Goal: Task Accomplishment & Management: Manage account settings

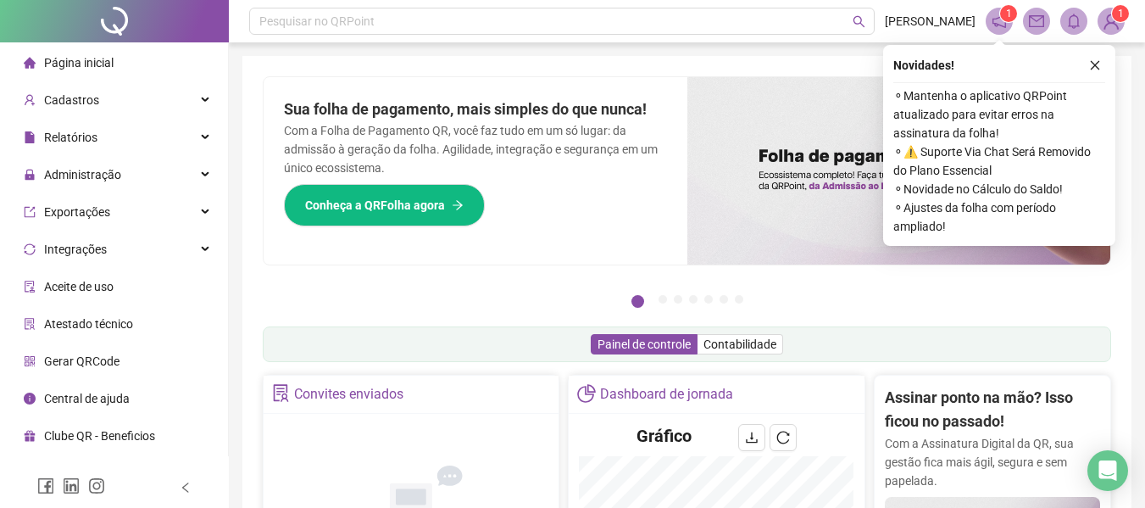
click at [1110, 58] on div "Novidades ! ⚬ Mantenha o aplicativo QRPoint atualizado para evitar erros na ass…" at bounding box center [999, 145] width 232 height 201
click at [1088, 64] on button "button" at bounding box center [1095, 65] width 20 height 20
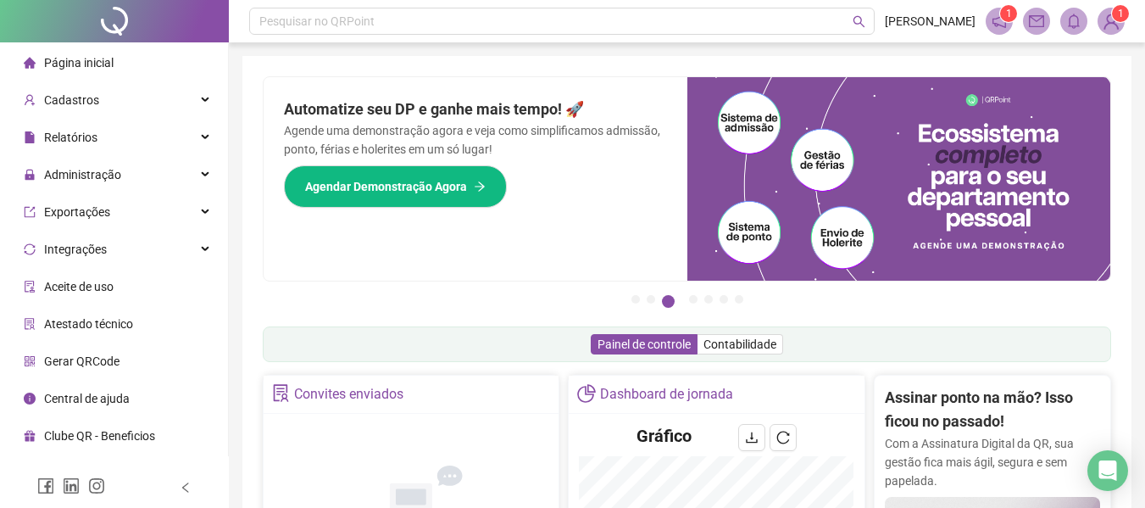
click at [95, 59] on span "Página inicial" at bounding box center [79, 63] width 70 height 14
click at [79, 96] on span "Cadastros" at bounding box center [71, 100] width 55 height 14
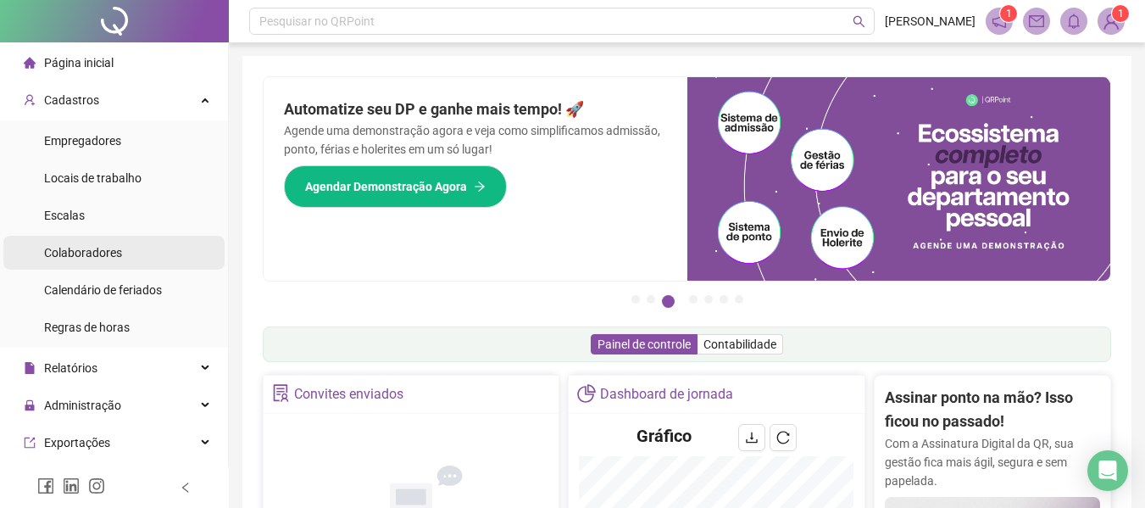
click at [84, 246] on span "Colaboradores" at bounding box center [83, 253] width 78 height 14
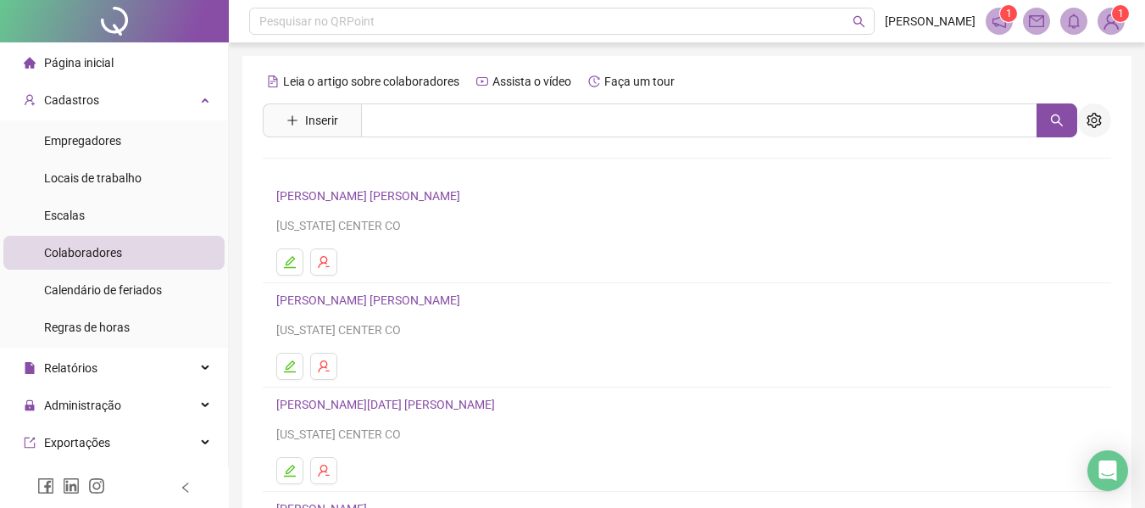
click at [1096, 125] on icon "setting" at bounding box center [1094, 120] width 15 height 15
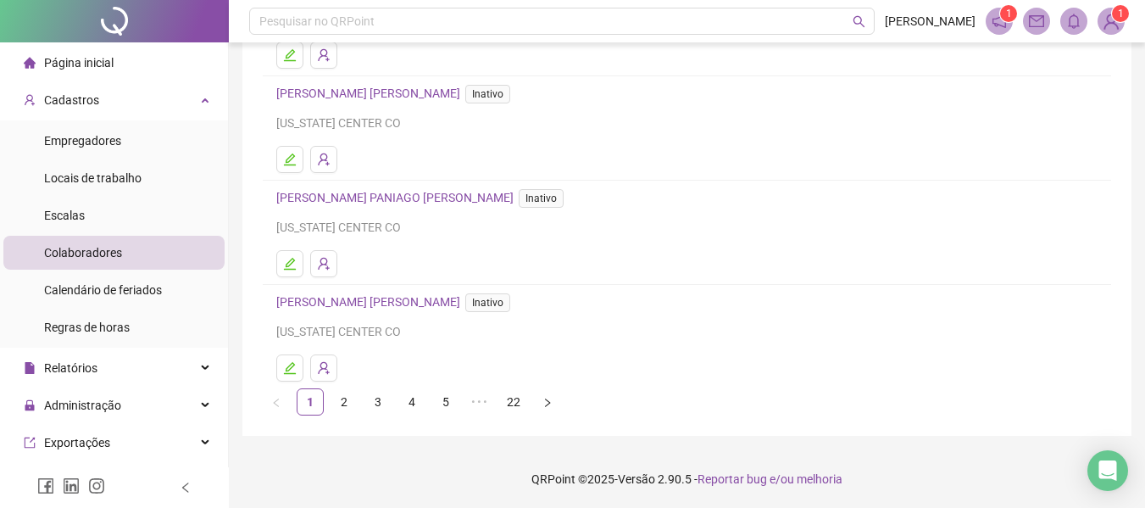
scroll to position [312, 0]
click at [382, 398] on link "3" at bounding box center [377, 400] width 25 height 25
click at [420, 402] on link "4" at bounding box center [411, 400] width 25 height 25
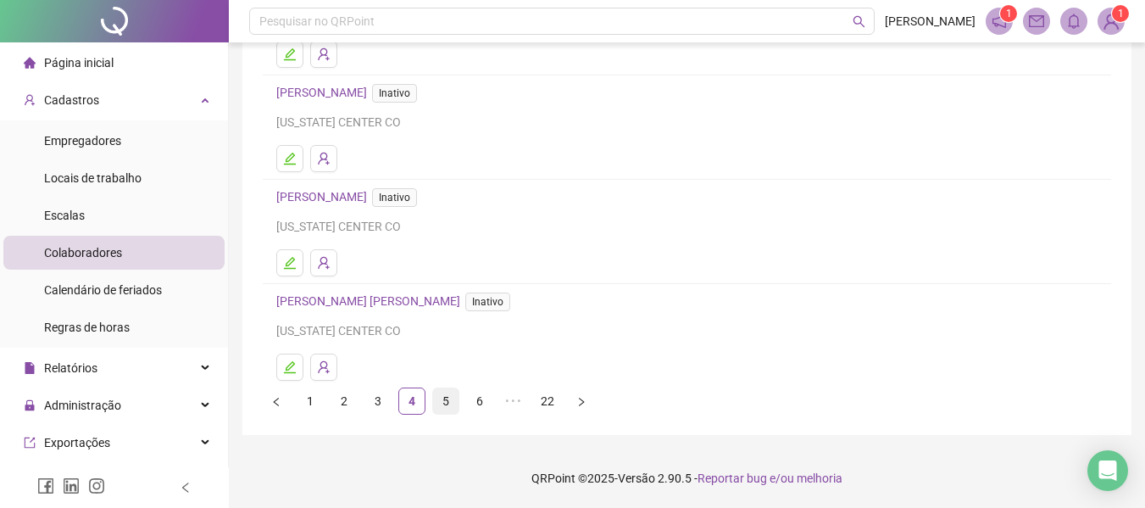
click at [448, 404] on link "5" at bounding box center [445, 400] width 25 height 25
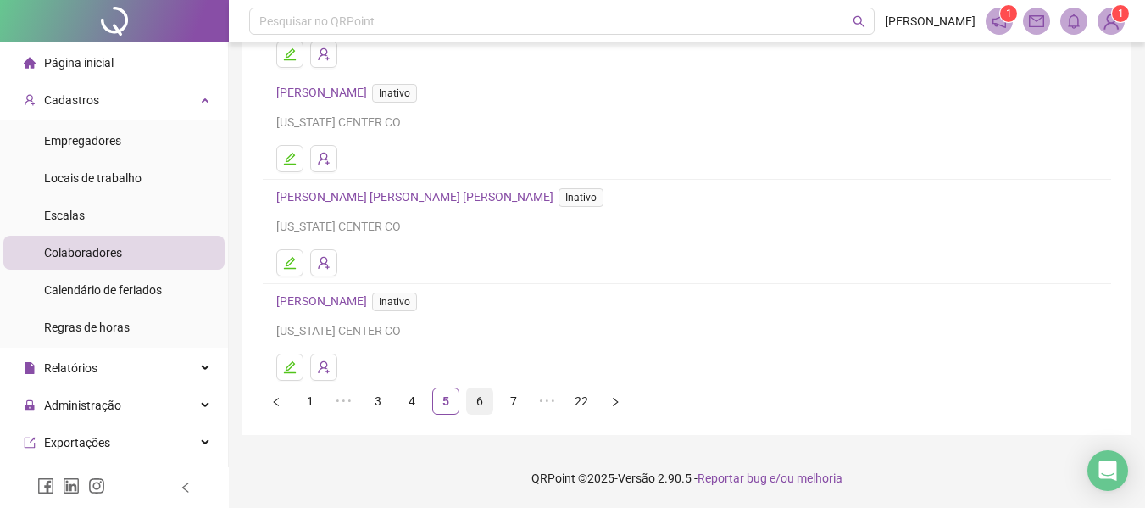
click at [485, 408] on link "6" at bounding box center [479, 400] width 25 height 25
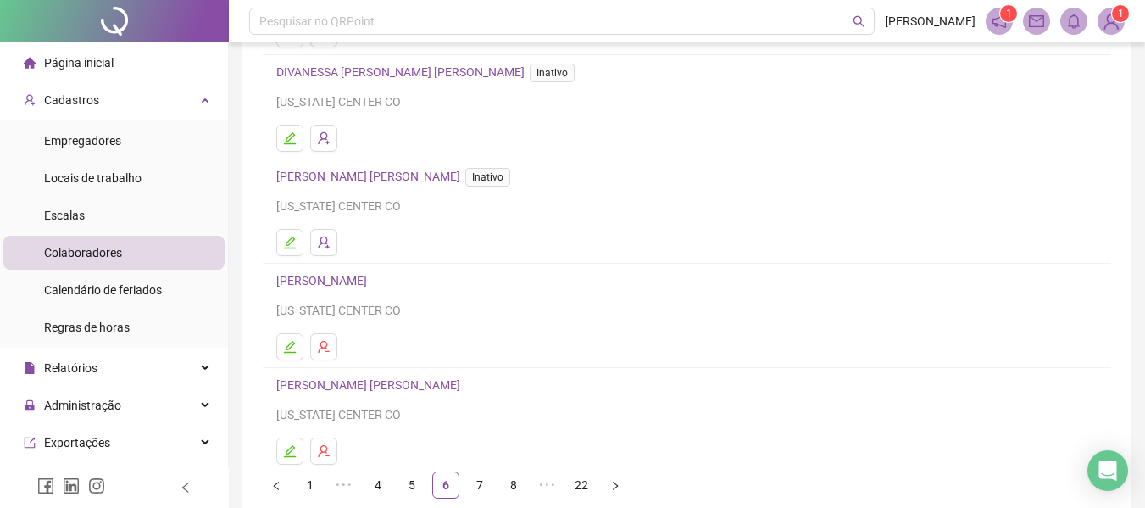
scroll to position [227, 0]
click at [515, 493] on link "8" at bounding box center [513, 485] width 25 height 25
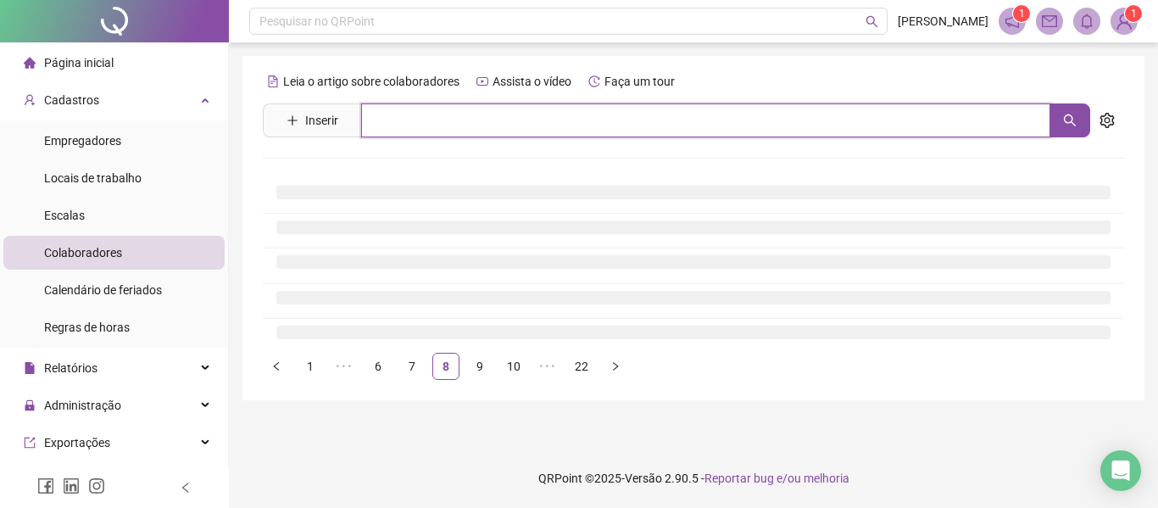
click at [456, 124] on input "text" at bounding box center [705, 120] width 689 height 34
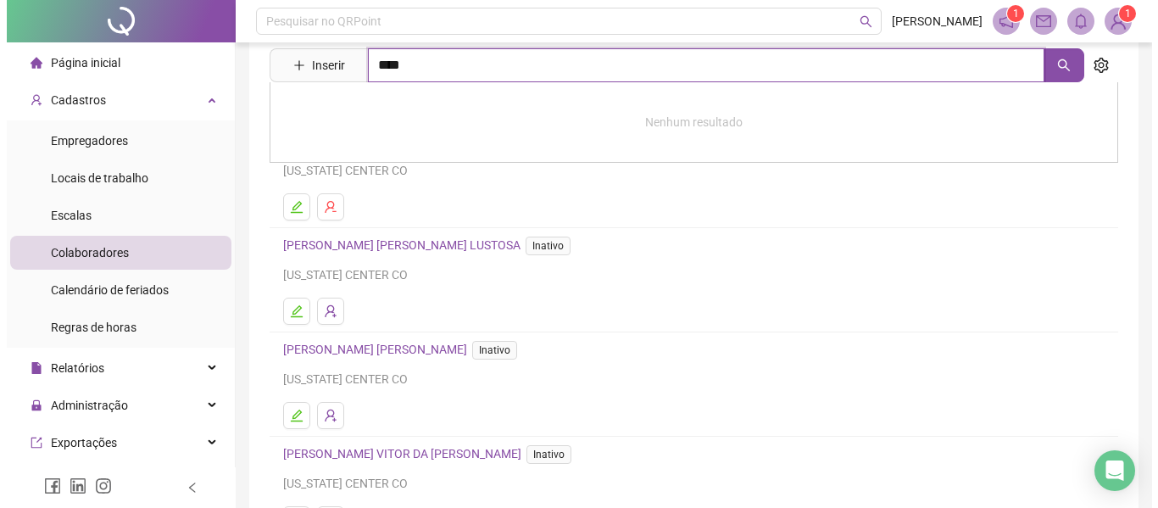
scroll to position [85, 0]
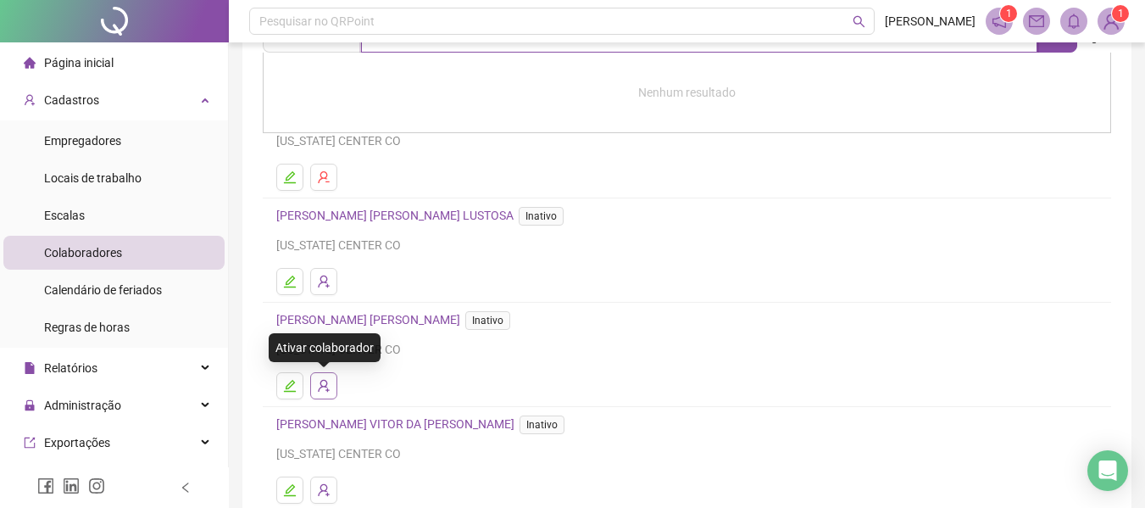
type input "****"
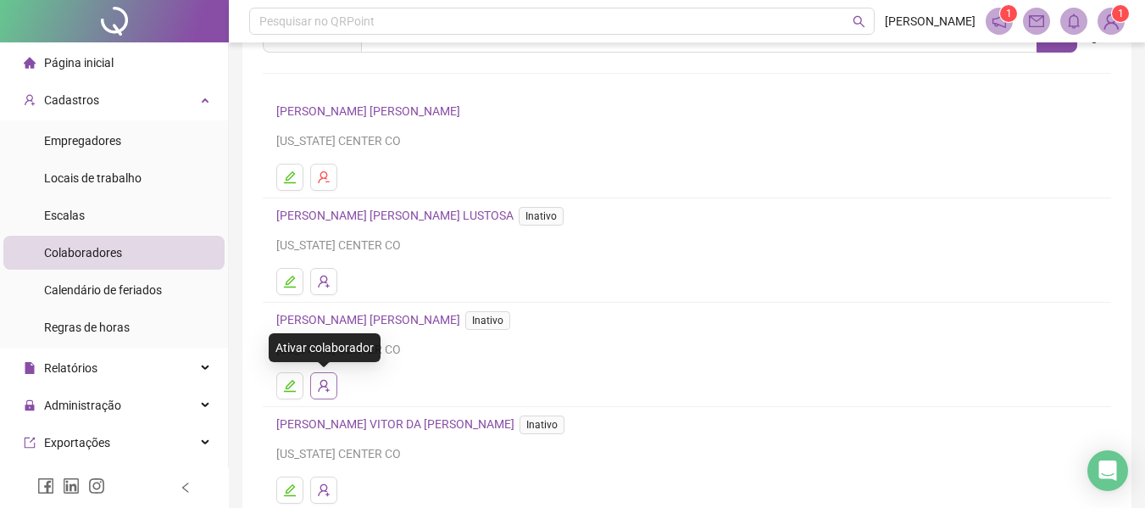
click at [320, 387] on icon "user-add" at bounding box center [324, 386] width 14 height 14
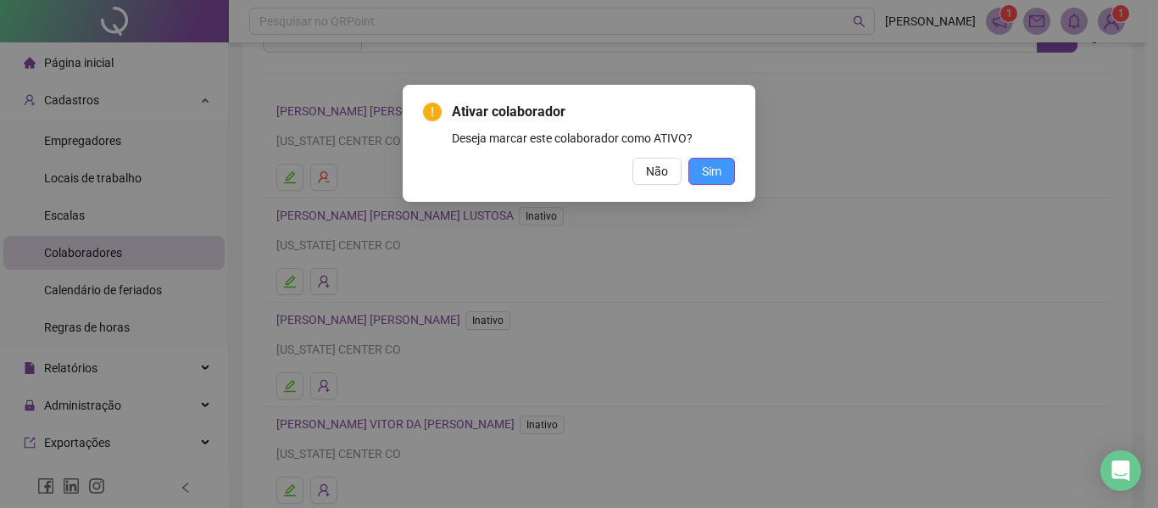
click at [718, 175] on span "Sim" at bounding box center [711, 171] width 19 height 19
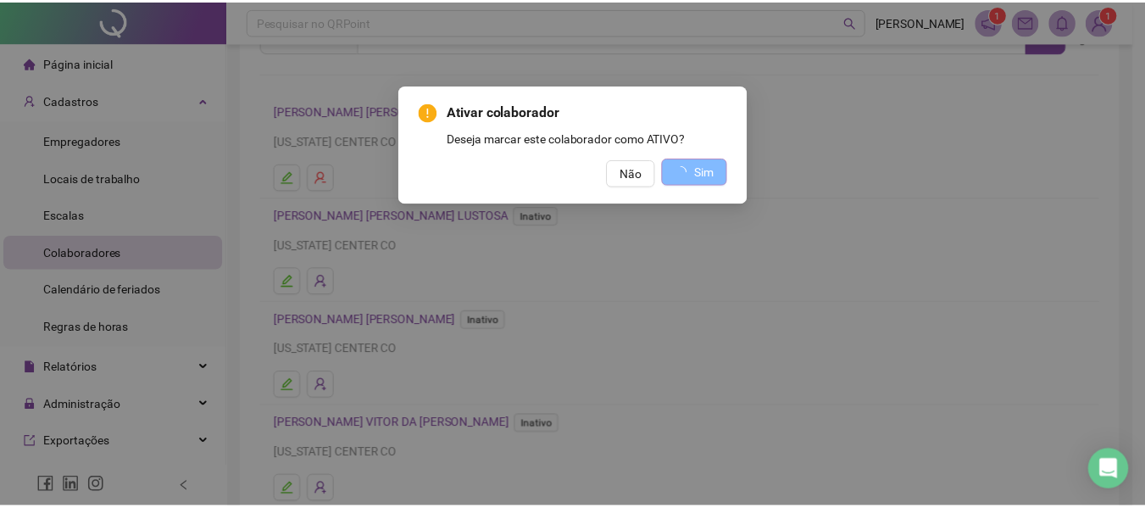
scroll to position [0, 0]
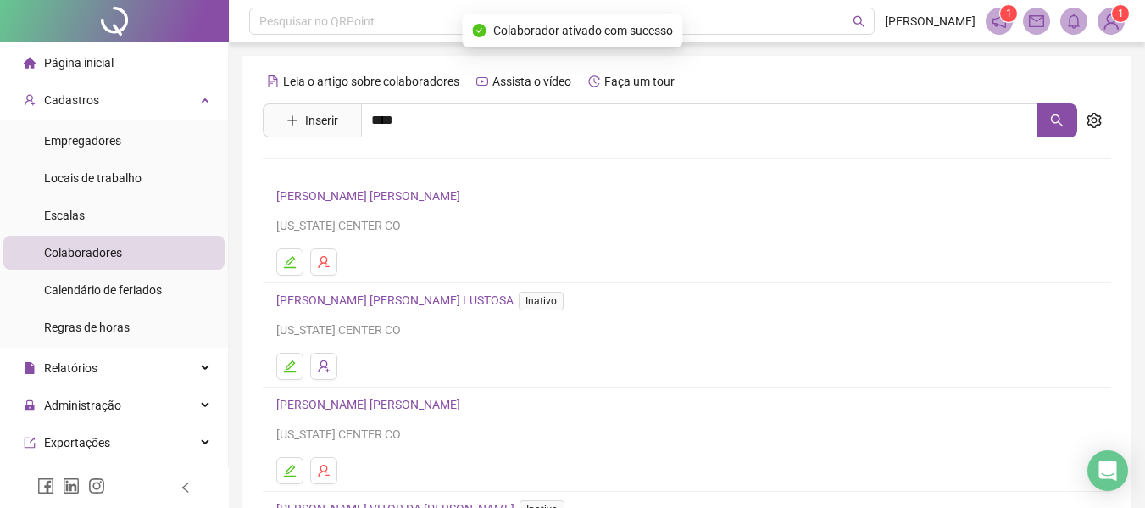
click at [87, 53] on div "Página inicial" at bounding box center [69, 63] width 90 height 34
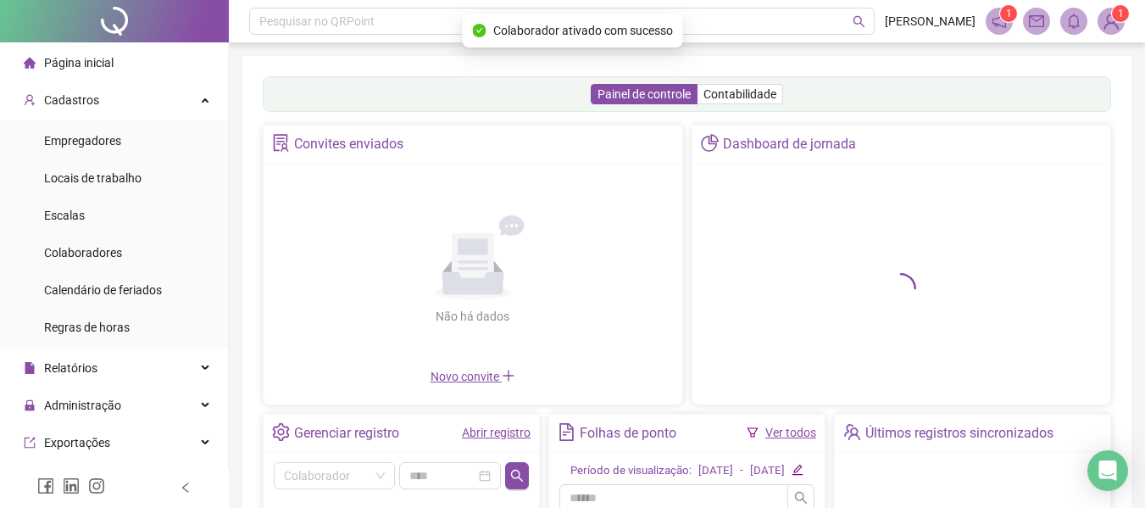
click at [795, 431] on link "Ver todos" at bounding box center [791, 433] width 51 height 14
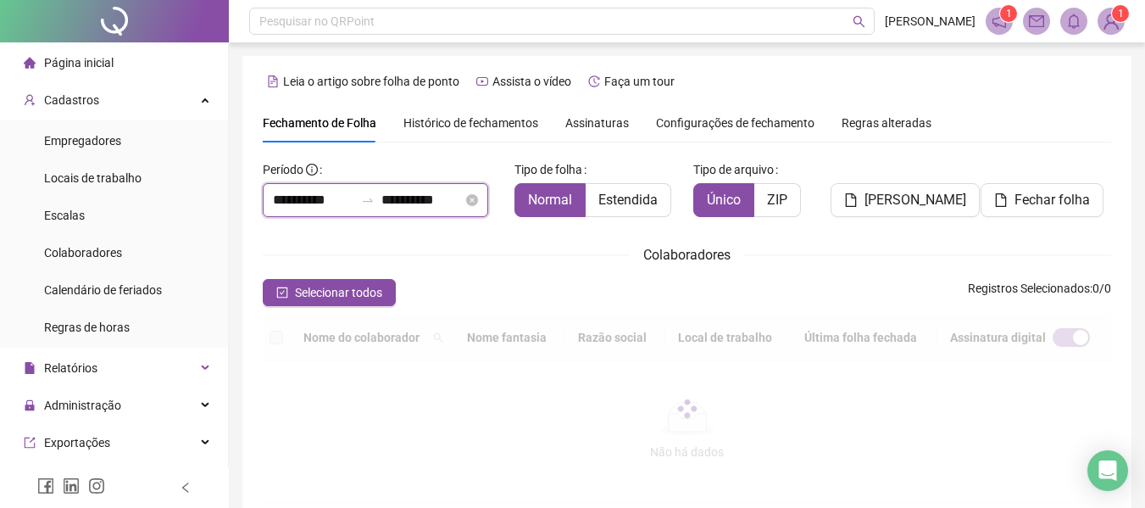
click at [301, 198] on input "**********" at bounding box center [313, 200] width 81 height 20
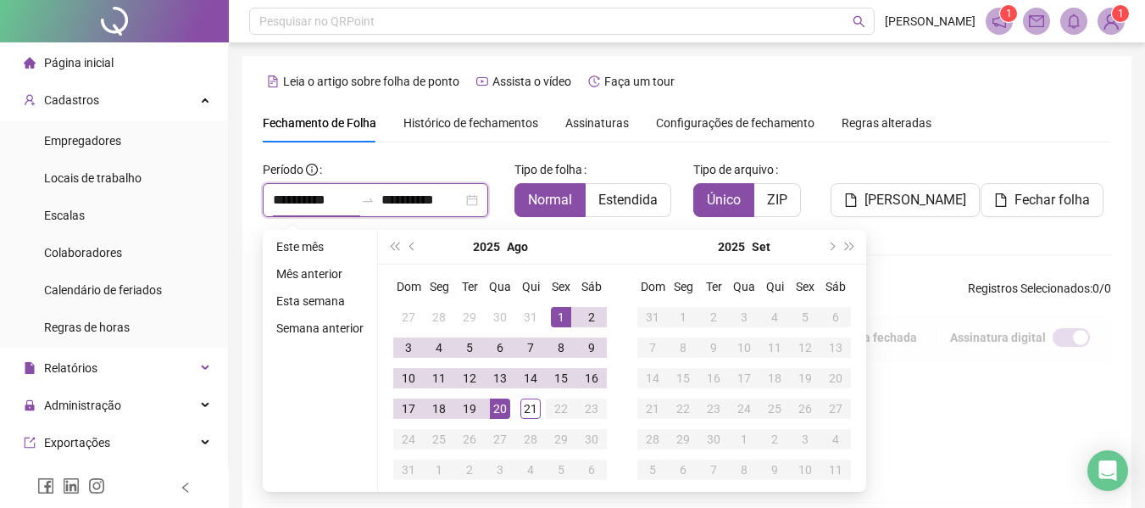
scroll to position [93, 0]
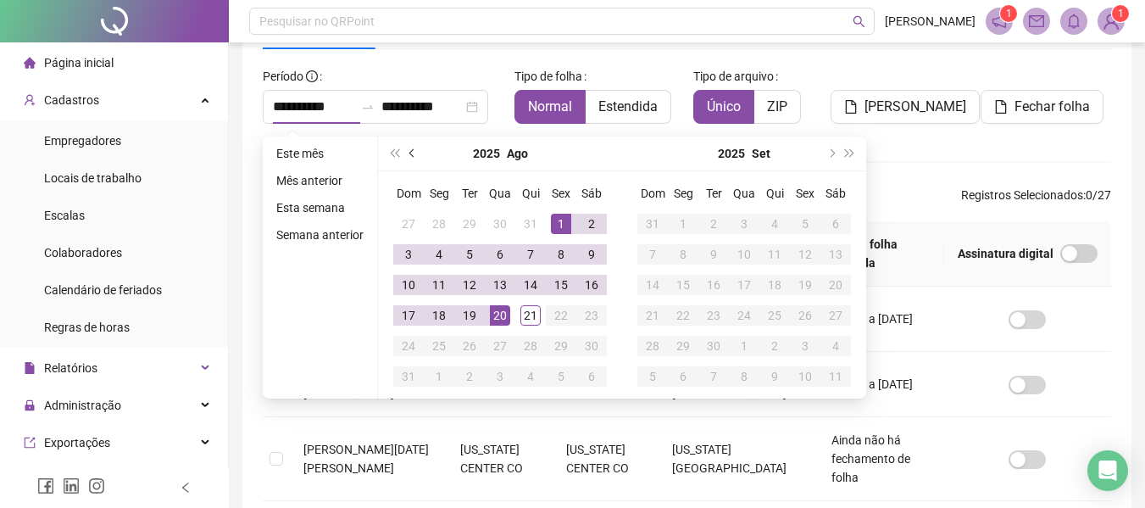
click at [406, 157] on button "prev-year" at bounding box center [413, 153] width 19 height 34
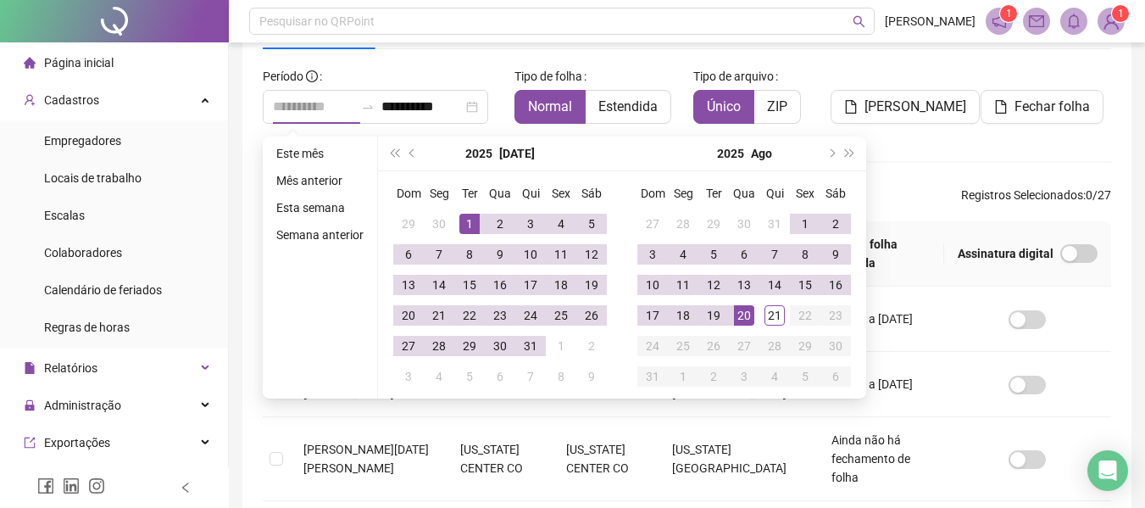
type input "**********"
click at [469, 217] on div "1" at bounding box center [469, 224] width 20 height 20
type input "**********"
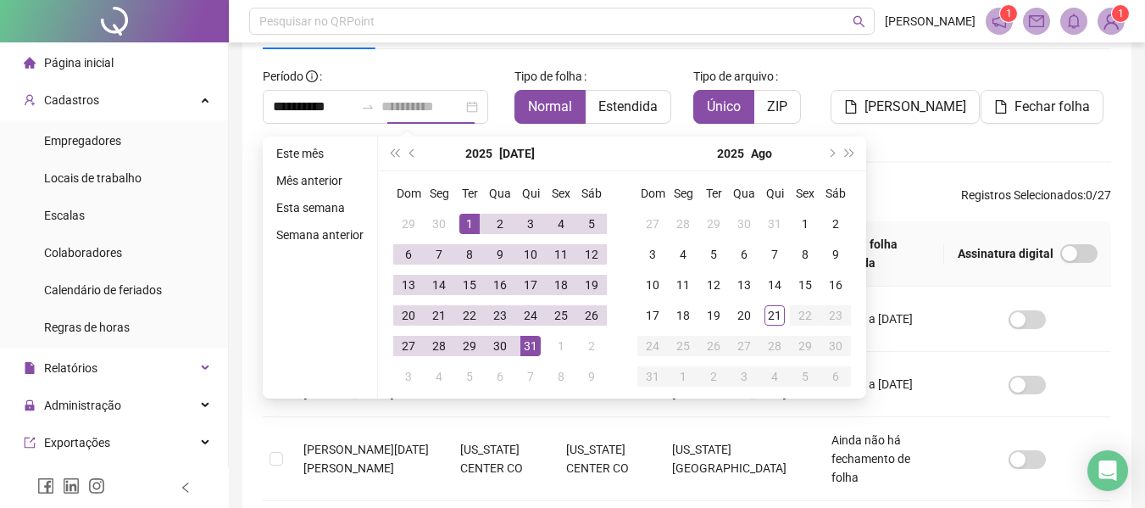
click at [534, 337] on div "31" at bounding box center [531, 346] width 20 height 20
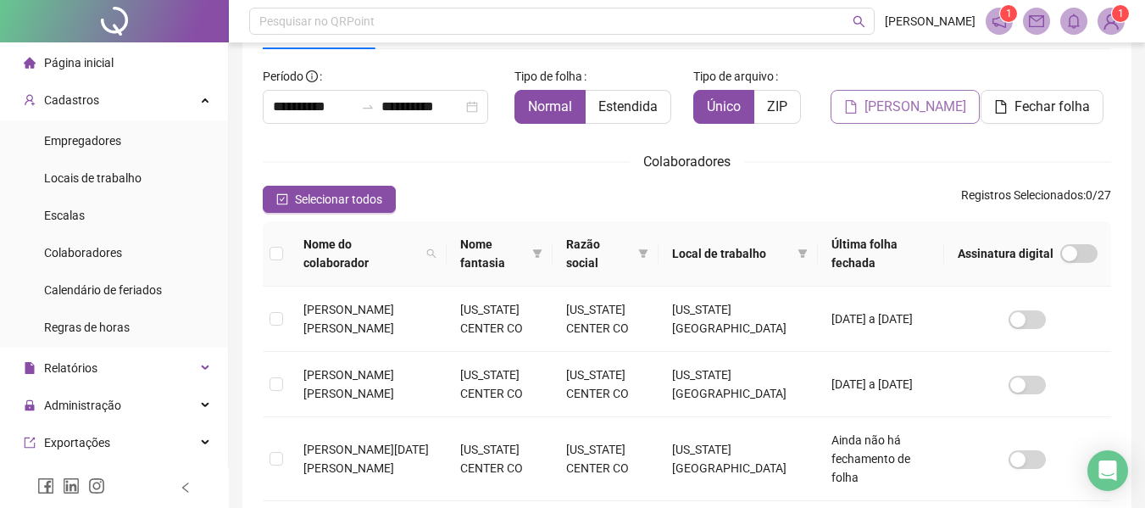
click at [905, 109] on span "[PERSON_NAME]" at bounding box center [916, 107] width 102 height 20
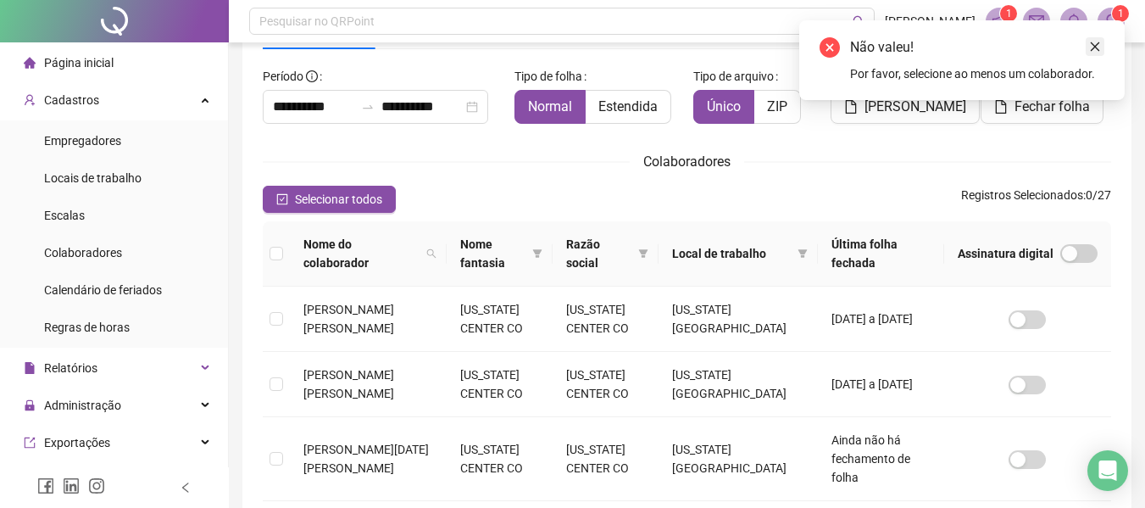
click at [1089, 42] on icon "close" at bounding box center [1095, 47] width 12 height 12
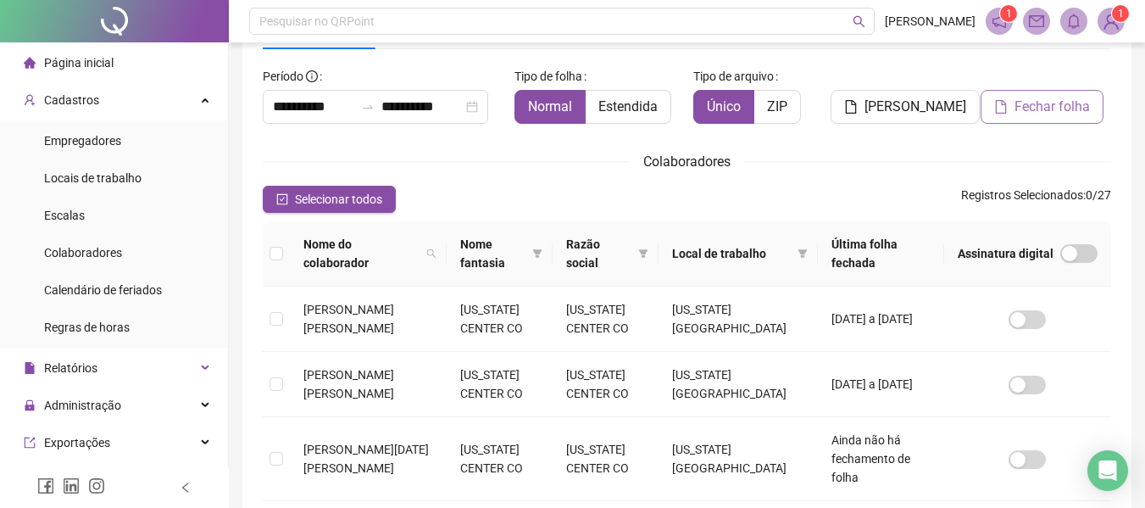
click at [1055, 111] on span "Fechar folha" at bounding box center [1052, 107] width 75 height 20
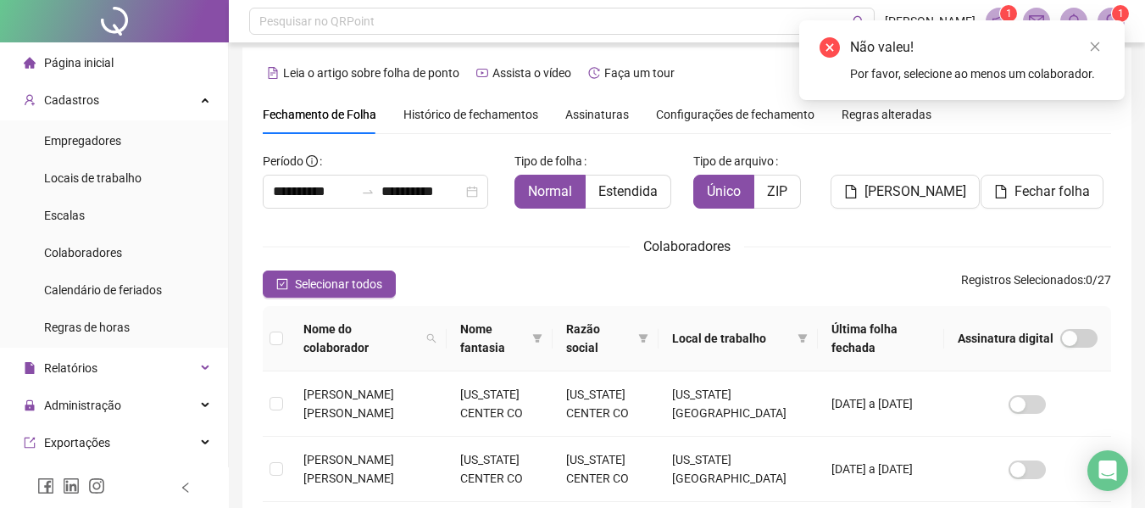
drag, startPoint x: 382, startPoint y: 247, endPoint x: 381, endPoint y: 355, distance: 108.5
click at [384, 245] on div "Colaboradores" at bounding box center [687, 246] width 849 height 21
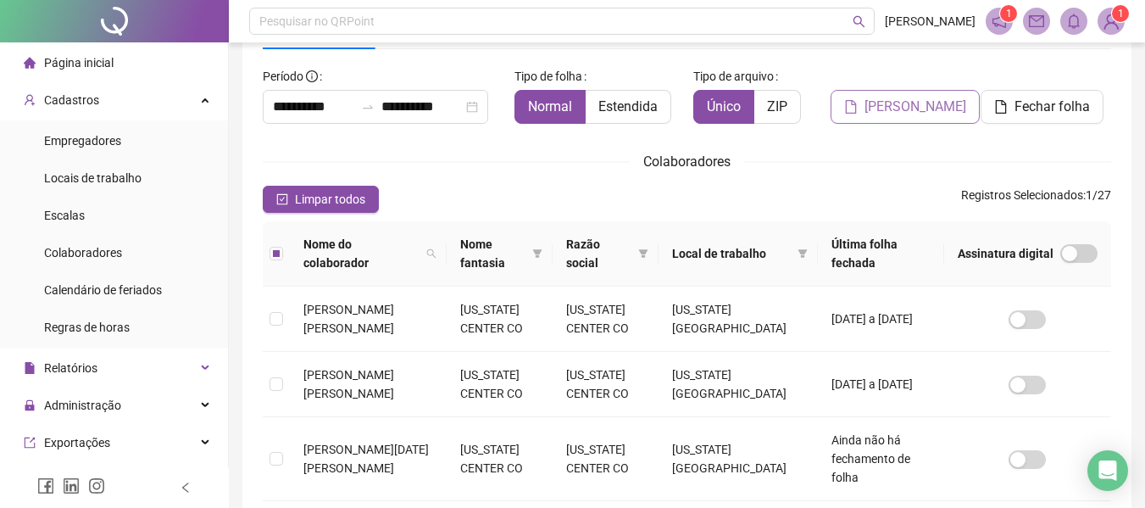
click at [909, 108] on span "[PERSON_NAME]" at bounding box center [916, 107] width 102 height 20
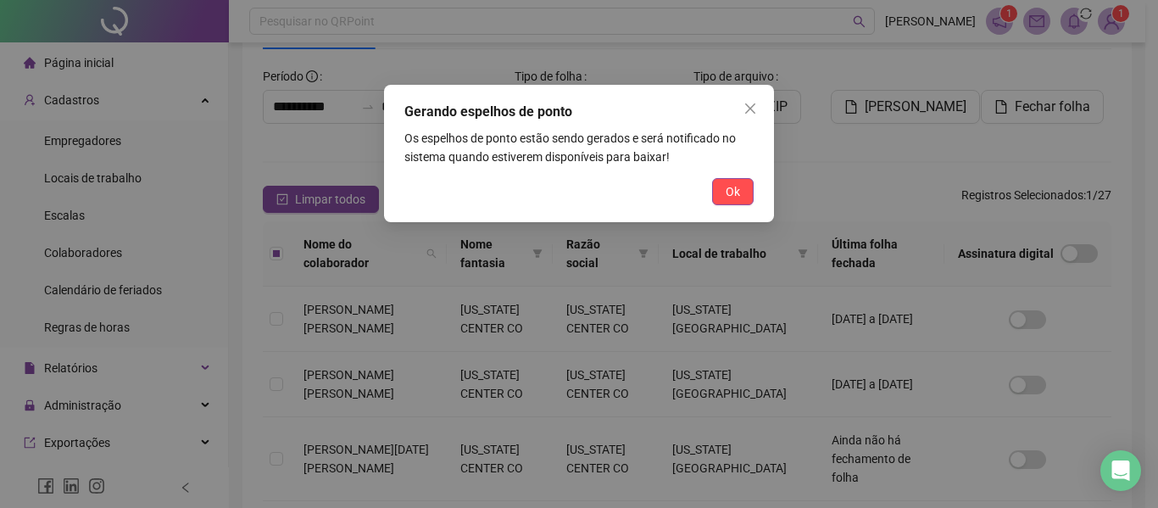
click at [729, 200] on span "Ok" at bounding box center [733, 191] width 14 height 19
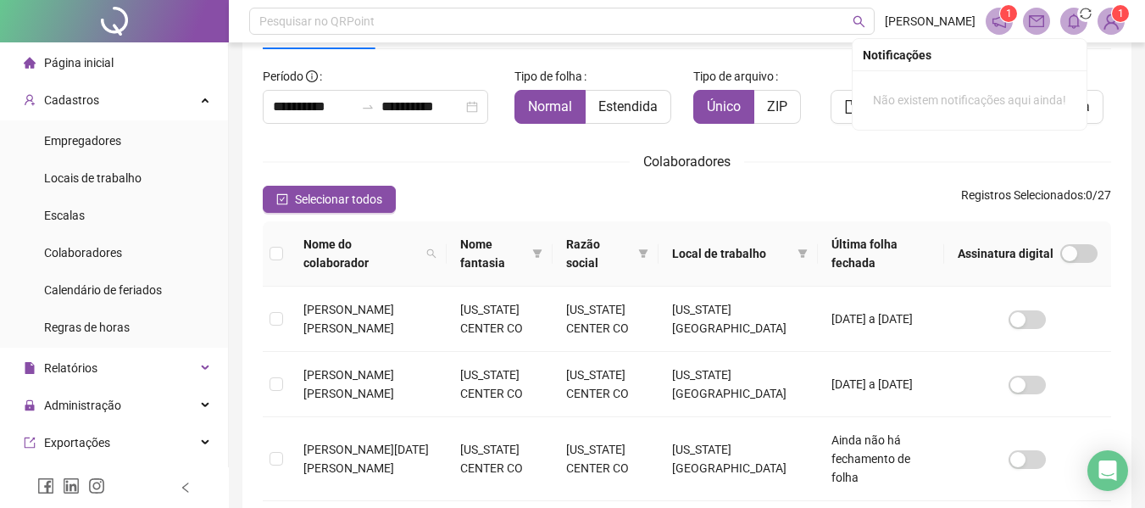
click at [1078, 21] on icon "bell" at bounding box center [1074, 21] width 12 height 15
click at [1071, 22] on icon "bell" at bounding box center [1073, 21] width 15 height 15
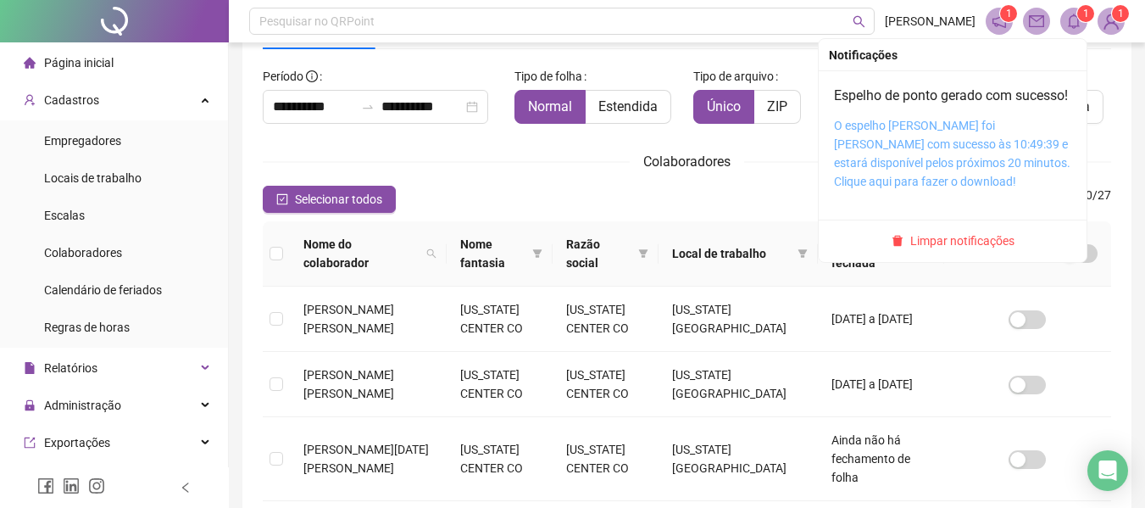
click at [985, 153] on link "O espelho [PERSON_NAME] foi [PERSON_NAME] com sucesso às 10:49:39 e estará disp…" at bounding box center [952, 154] width 237 height 70
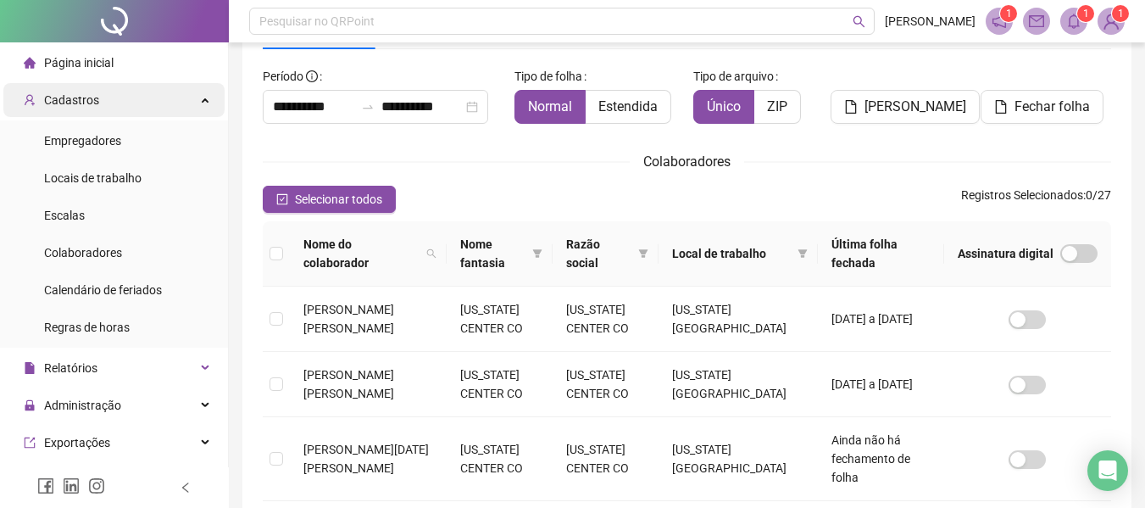
click at [84, 105] on span "Cadastros" at bounding box center [71, 100] width 55 height 14
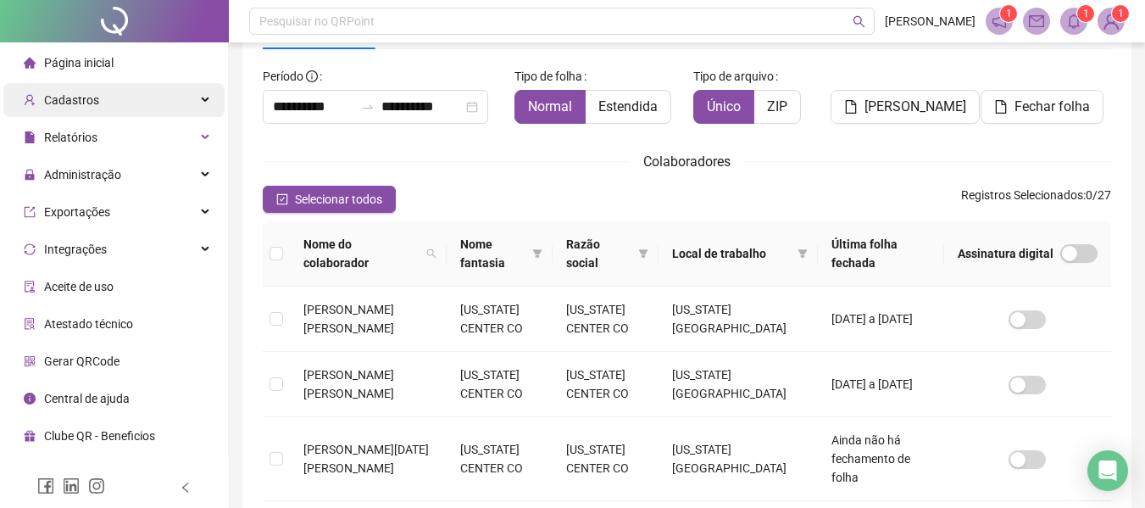
click at [74, 98] on span "Cadastros" at bounding box center [71, 100] width 55 height 14
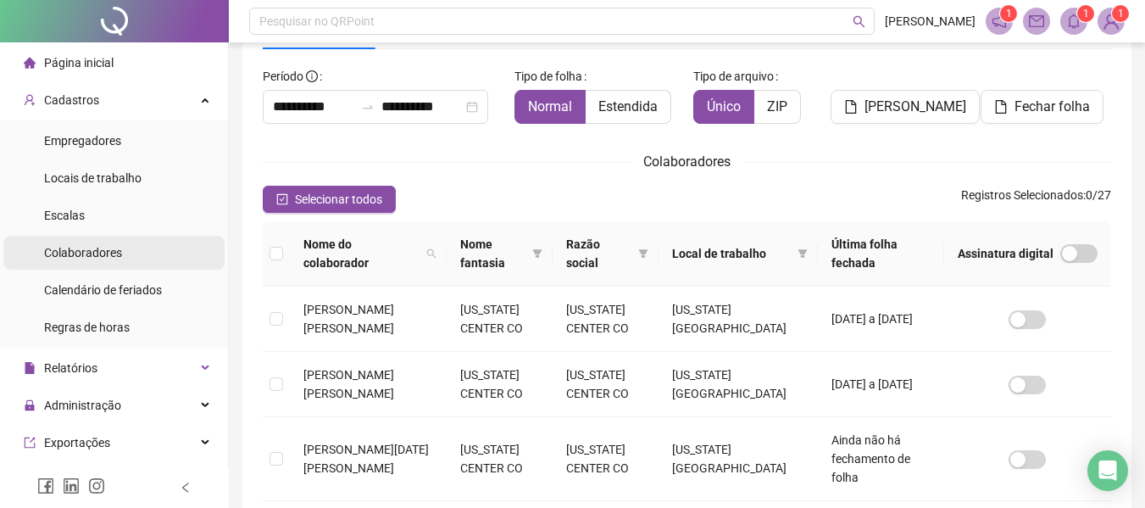
click at [64, 255] on span "Colaboradores" at bounding box center [83, 253] width 78 height 14
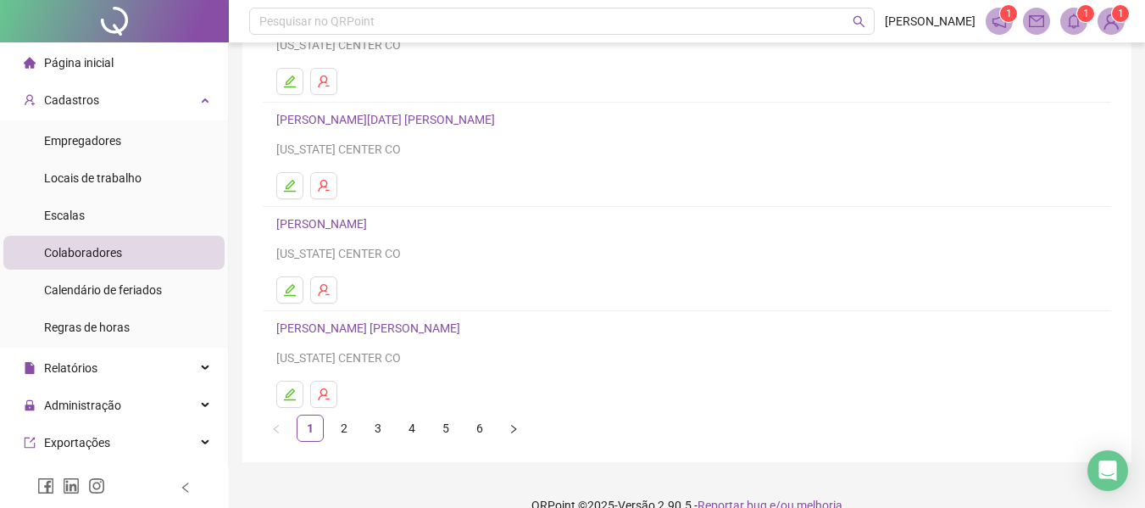
scroll to position [312, 0]
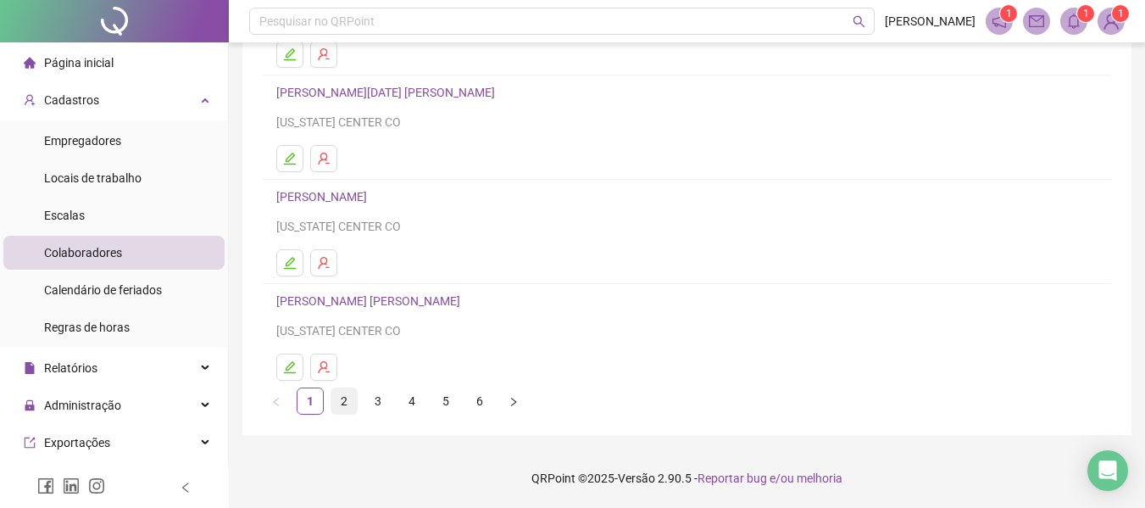
click at [343, 398] on link "2" at bounding box center [343, 400] width 25 height 25
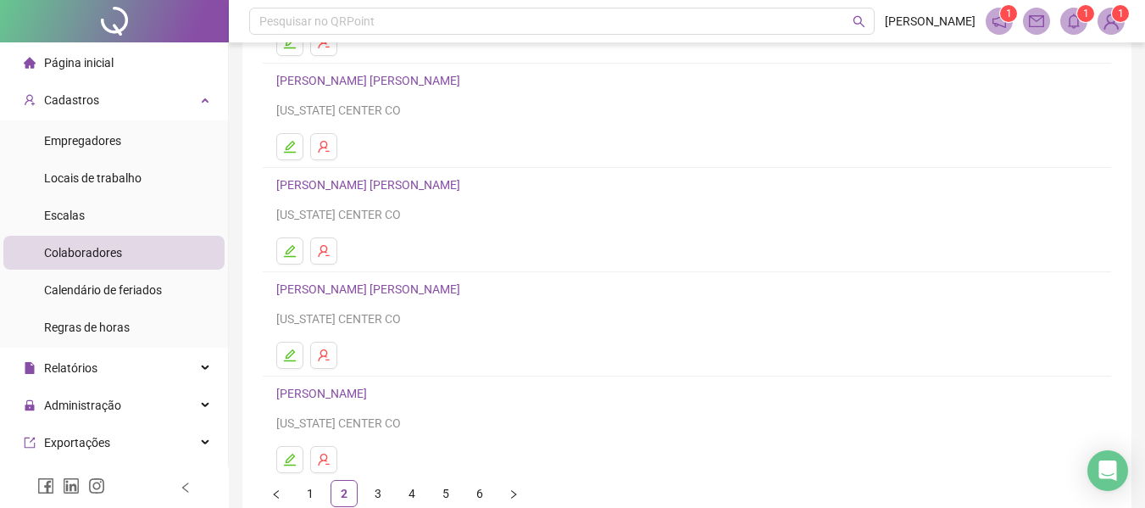
scroll to position [254, 0]
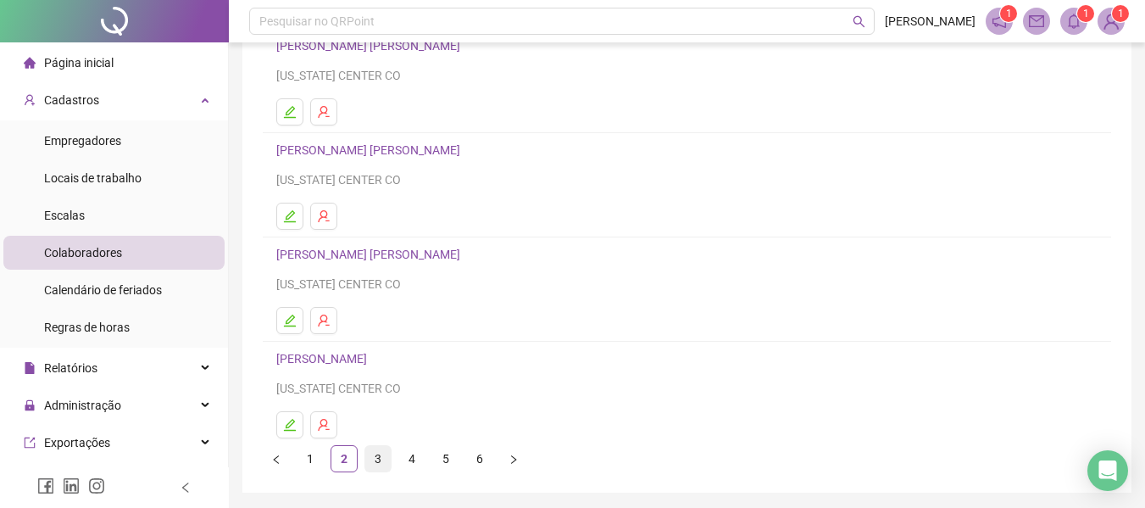
click at [378, 459] on link "3" at bounding box center [377, 458] width 25 height 25
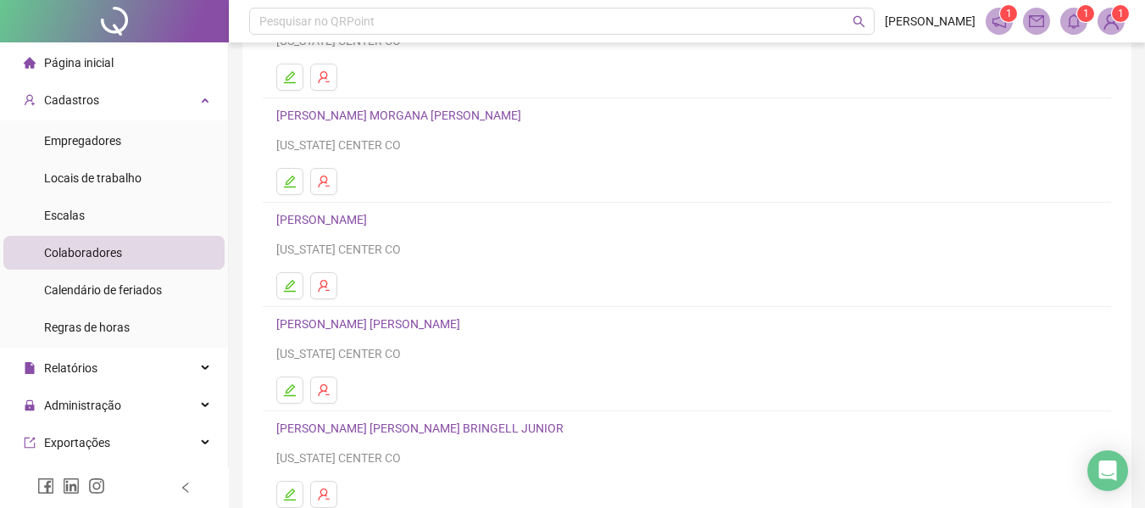
scroll to position [312, 0]
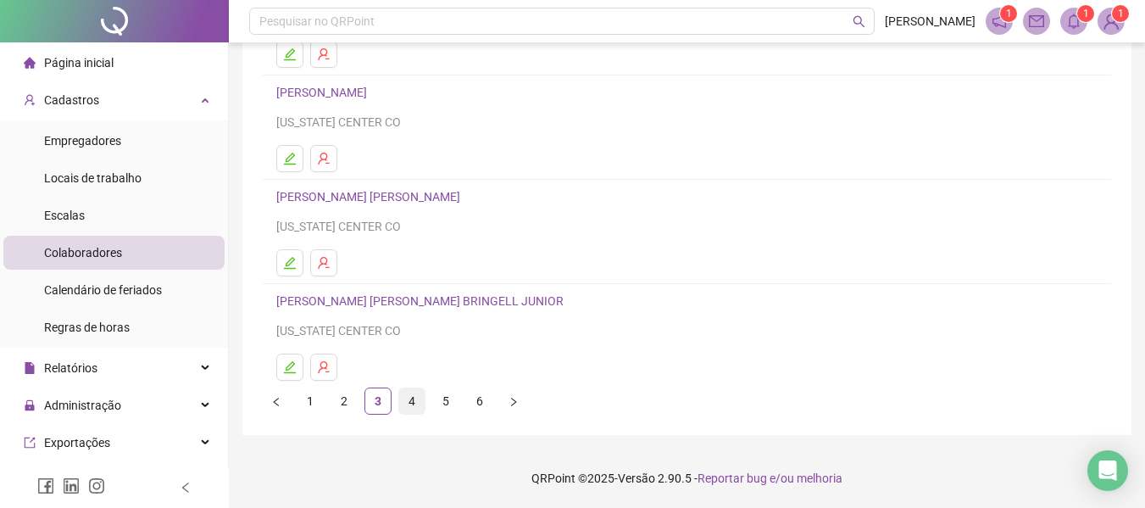
click at [409, 397] on link "4" at bounding box center [411, 400] width 25 height 25
click at [311, 399] on link "1" at bounding box center [310, 400] width 25 height 25
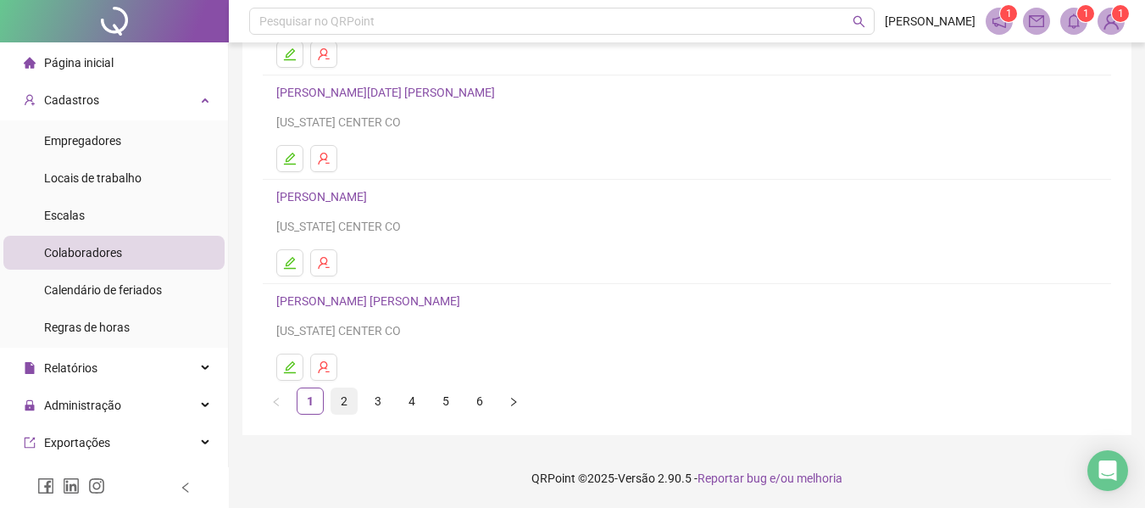
click at [351, 402] on link "2" at bounding box center [343, 400] width 25 height 25
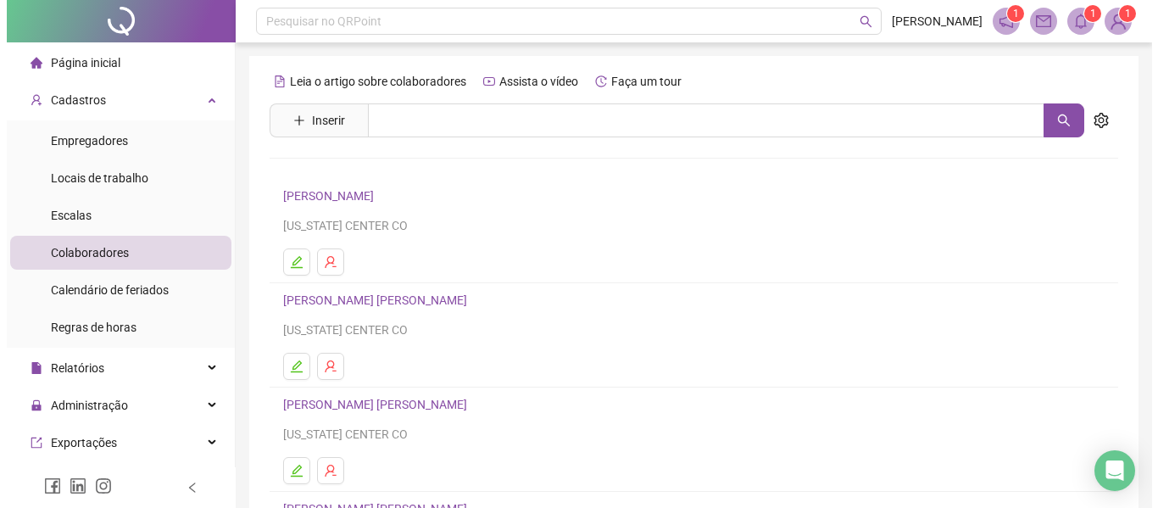
scroll to position [170, 0]
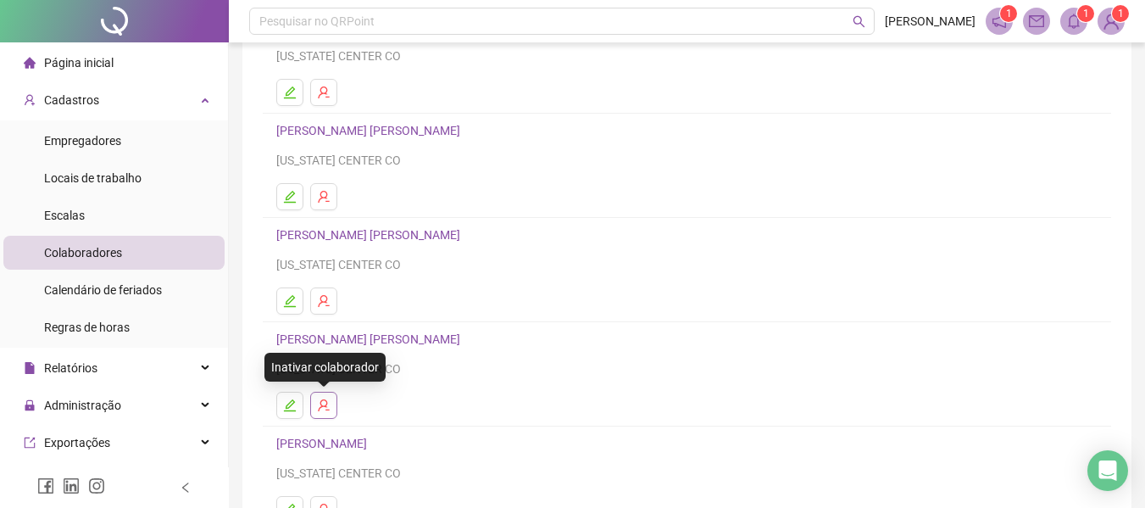
click at [325, 404] on icon "user-delete" at bounding box center [324, 405] width 14 height 14
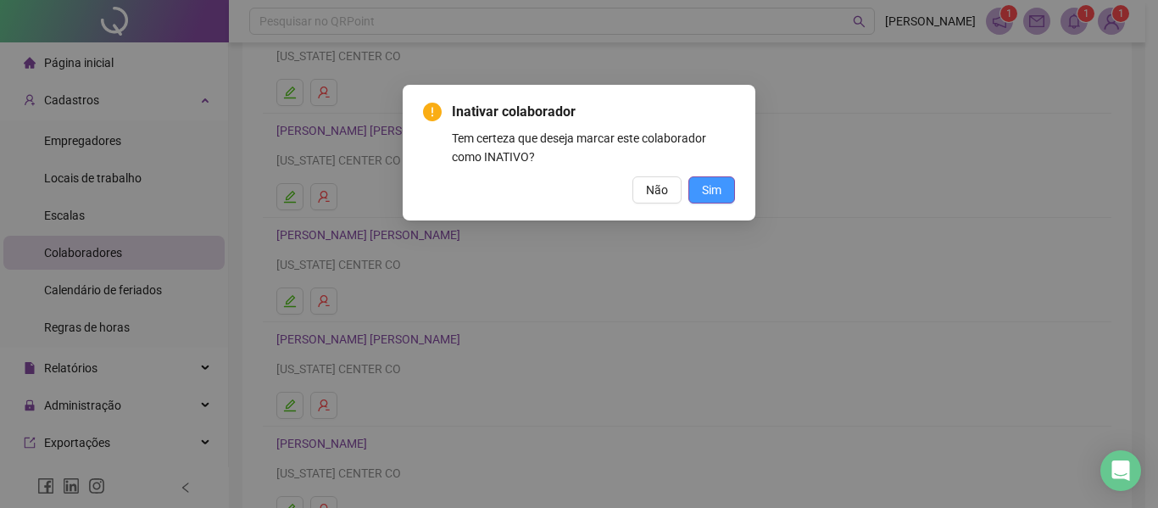
click at [710, 192] on span "Sim" at bounding box center [711, 190] width 19 height 19
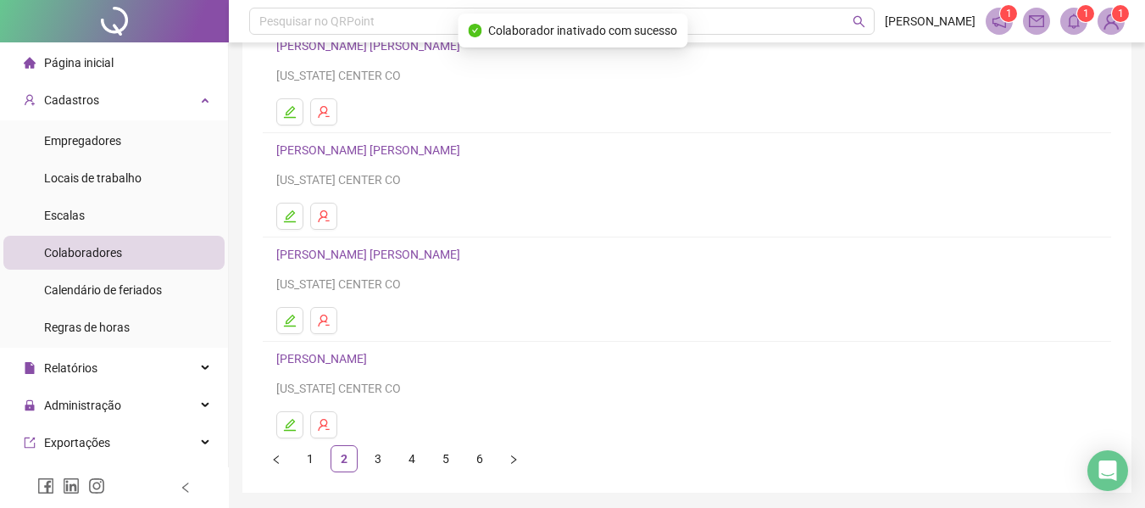
scroll to position [312, 0]
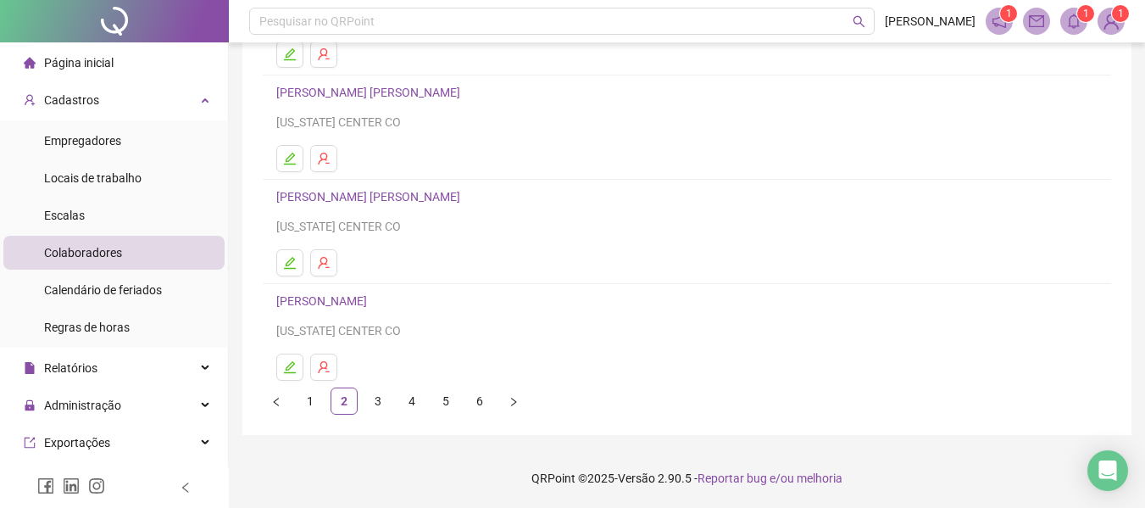
click at [381, 399] on link "3" at bounding box center [377, 400] width 25 height 25
click at [424, 403] on link "4" at bounding box center [411, 400] width 25 height 25
click at [439, 398] on link "5" at bounding box center [445, 400] width 25 height 25
click at [472, 403] on link "6" at bounding box center [479, 400] width 25 height 25
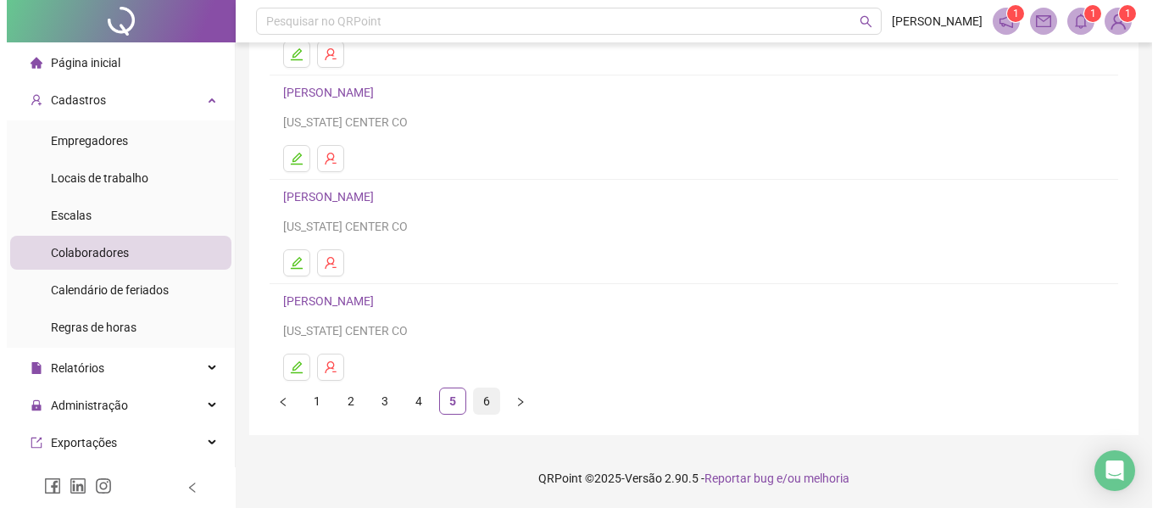
scroll to position [0, 0]
